Goal: Check status

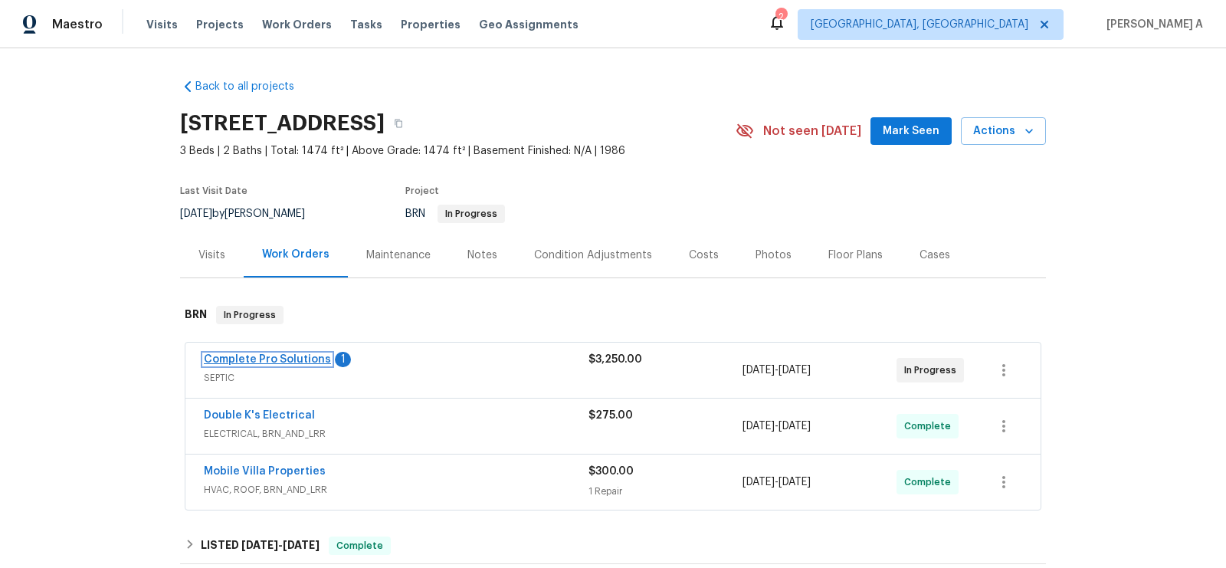
click at [247, 356] on link "Complete Pro Solutions" at bounding box center [267, 359] width 127 height 11
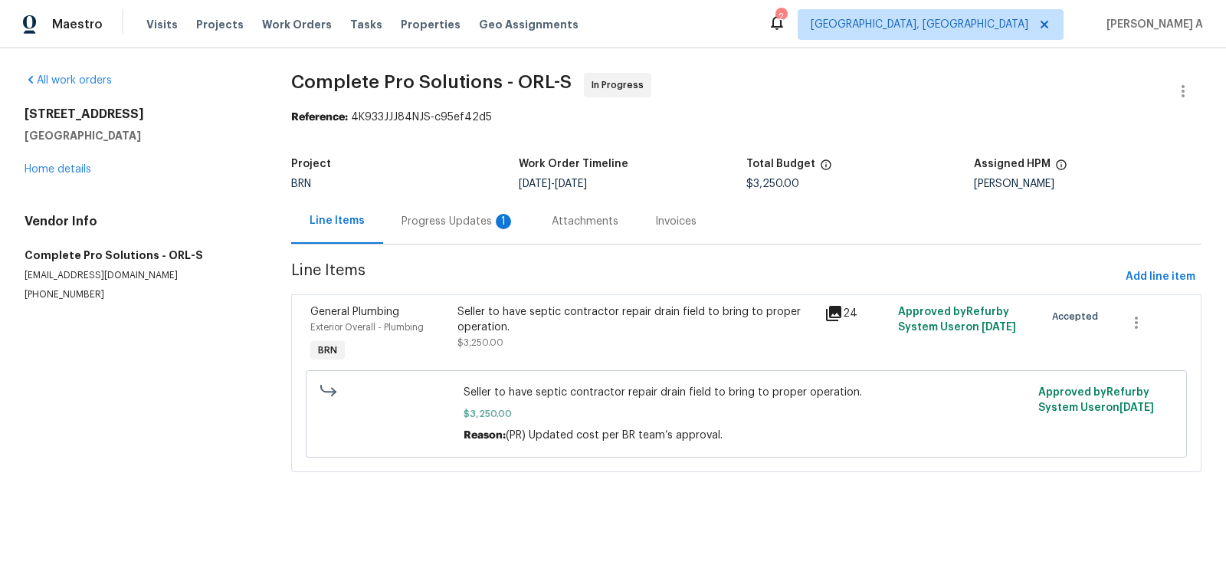
click at [435, 202] on div "Progress Updates 1" at bounding box center [458, 220] width 150 height 45
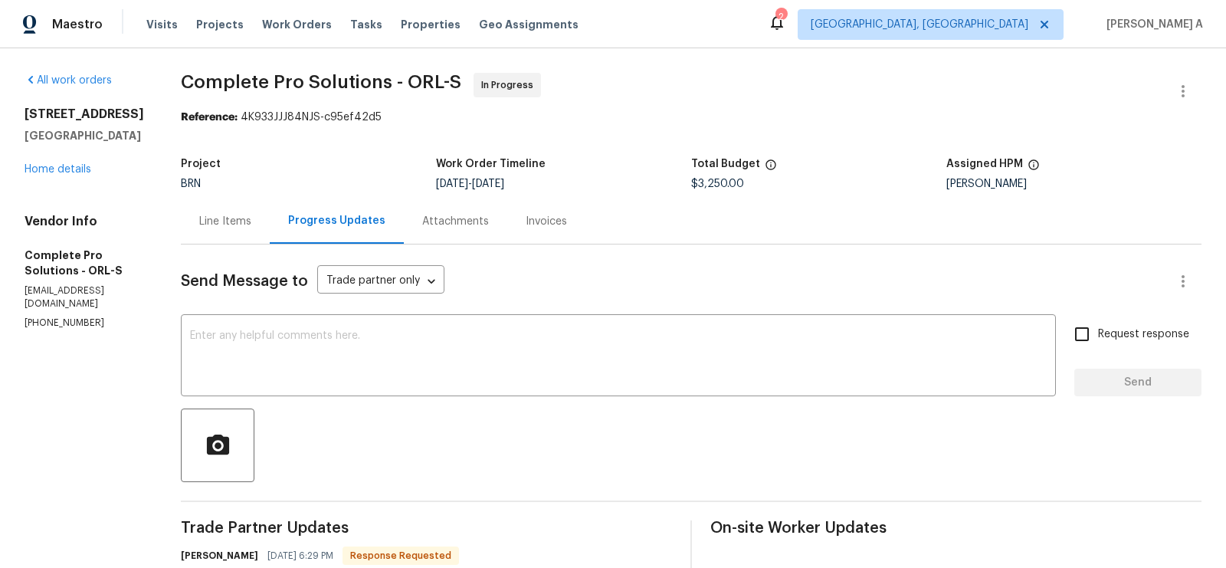
click at [251, 218] on div "Line Items" at bounding box center [225, 221] width 52 height 15
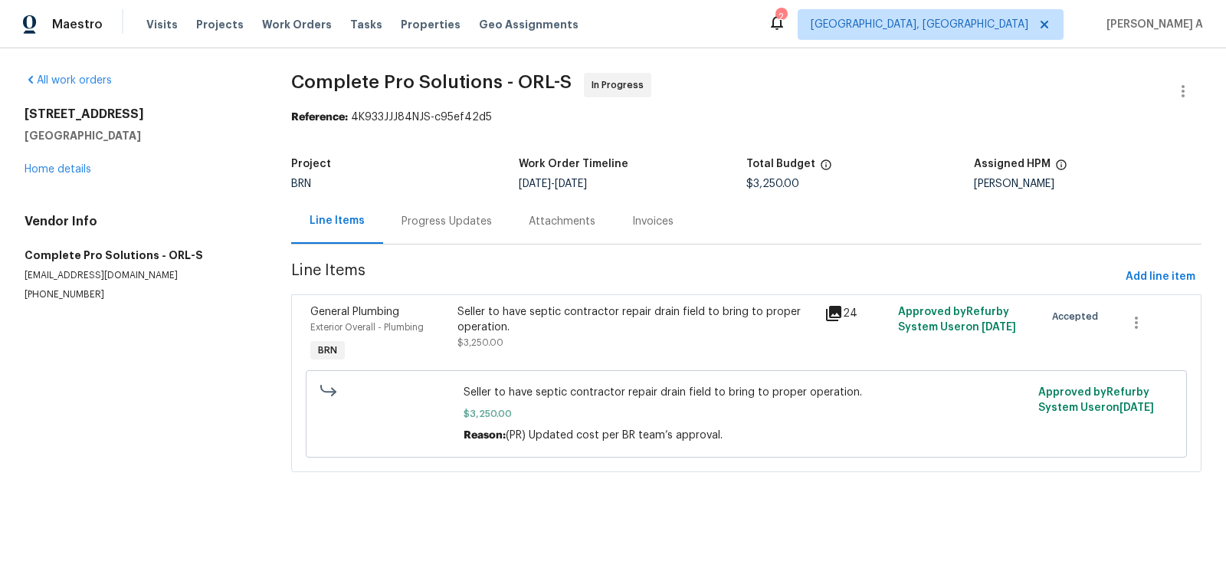
click at [533, 331] on div "Seller to have septic contractor repair drain field to bring to proper operatio…" at bounding box center [636, 319] width 358 height 31
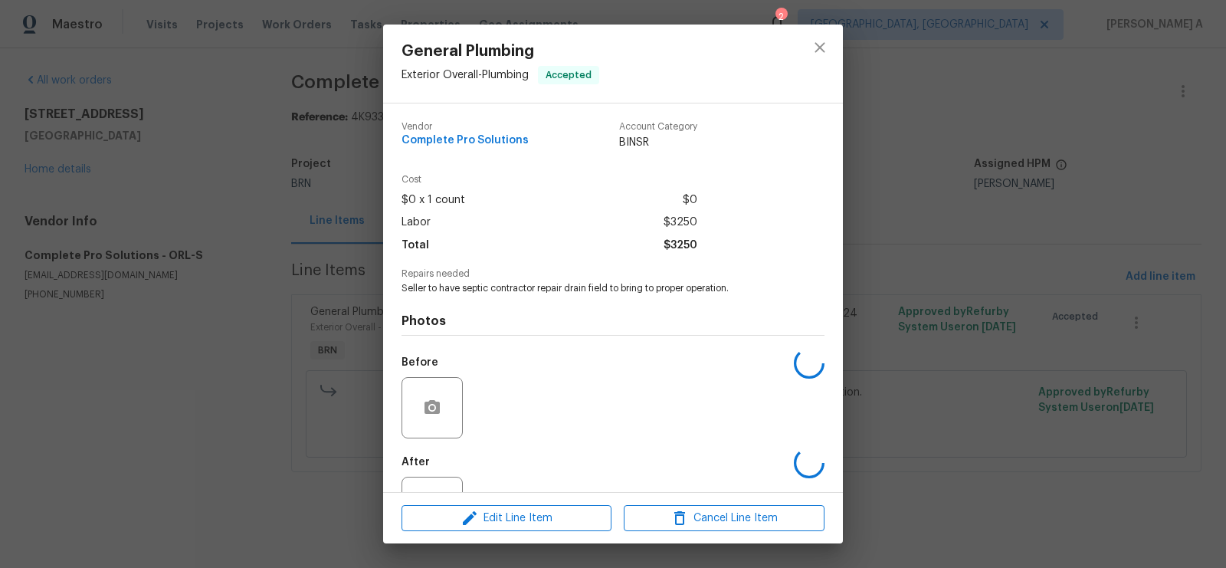
scroll to position [61, 0]
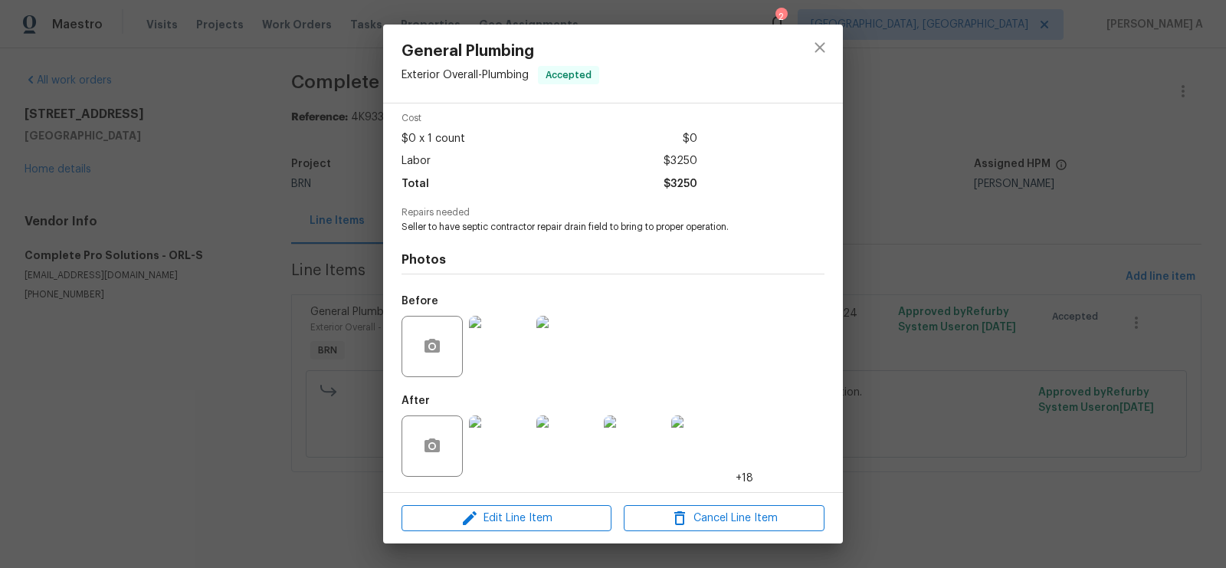
click at [505, 333] on img at bounding box center [499, 346] width 61 height 61
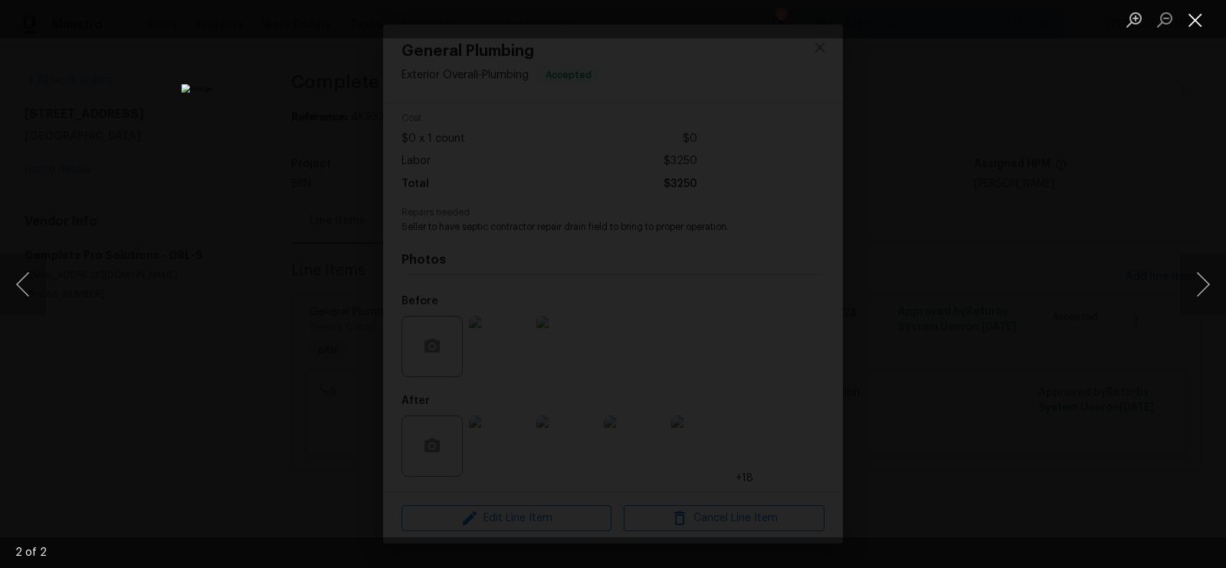
click at [1204, 8] on button "Close lightbox" at bounding box center [1195, 19] width 31 height 27
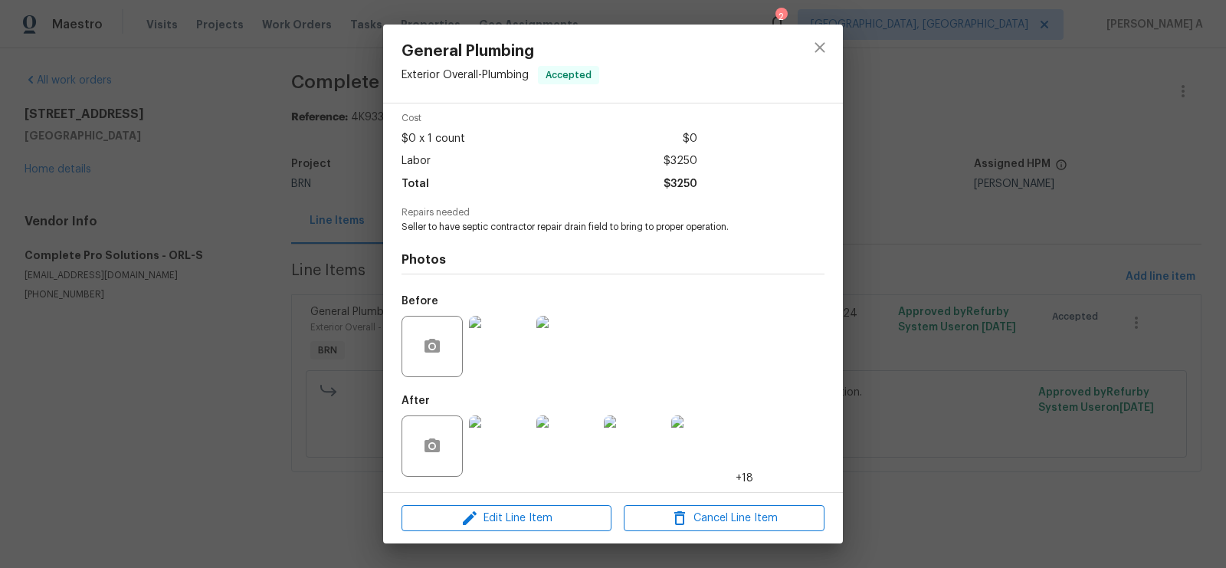
click at [499, 454] on img at bounding box center [499, 445] width 61 height 61
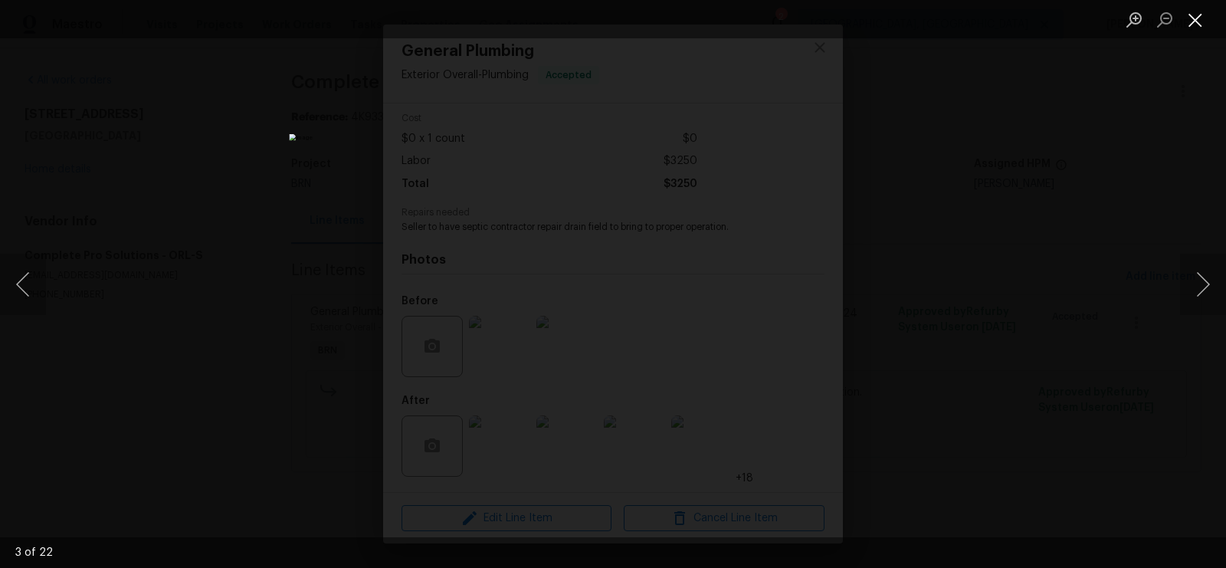
click at [1188, 25] on button "Close lightbox" at bounding box center [1195, 19] width 31 height 27
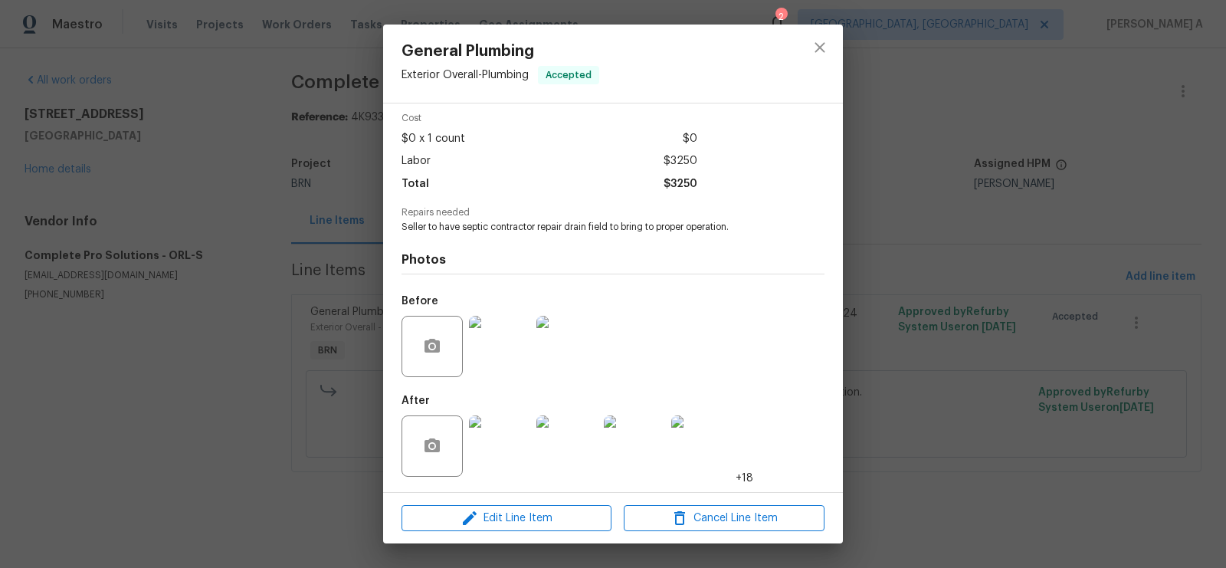
click at [693, 231] on span "Seller to have septic contractor repair drain field to bring to proper operatio…" at bounding box center [591, 227] width 381 height 13
click at [496, 444] on img at bounding box center [499, 445] width 61 height 61
